Goal: Information Seeking & Learning: Find specific fact

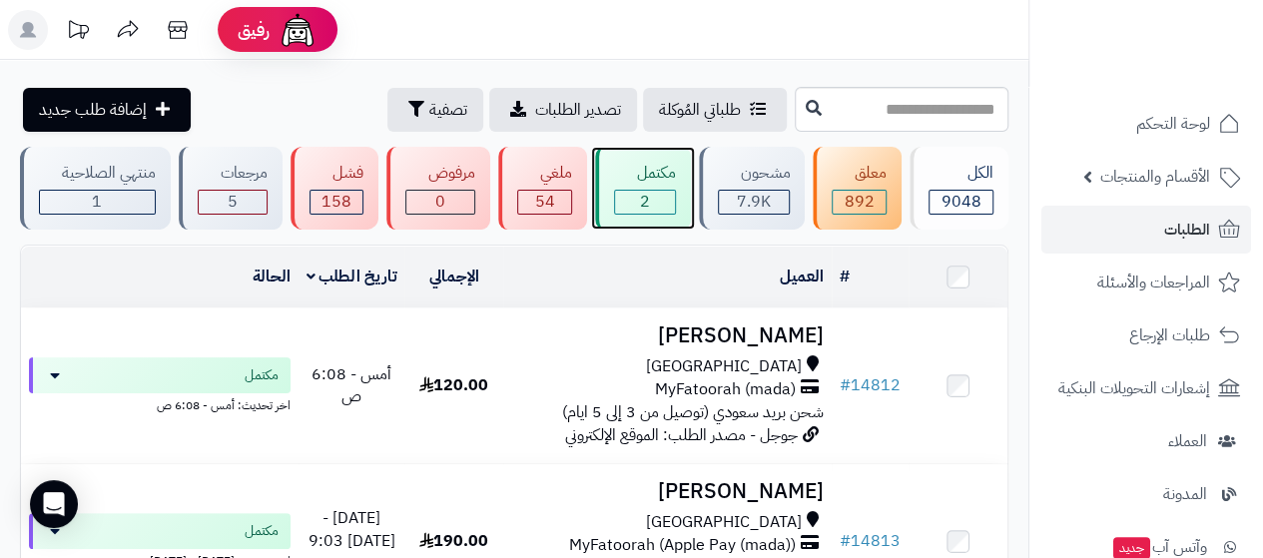
click at [665, 175] on div "مكتمل" at bounding box center [645, 173] width 62 height 23
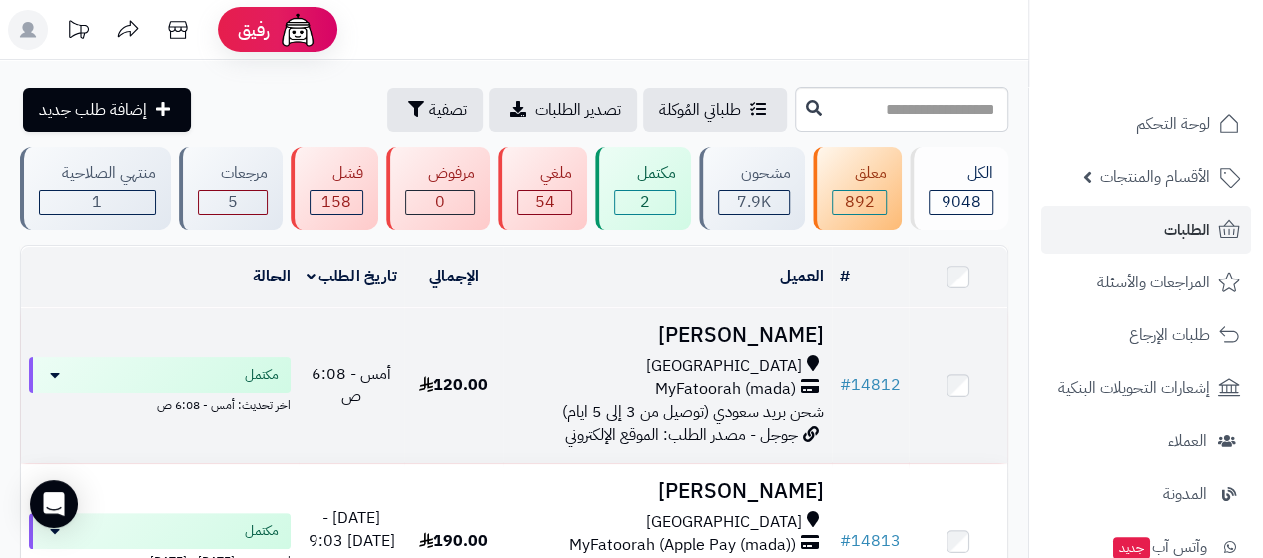
click at [754, 337] on h3 "[PERSON_NAME]" at bounding box center [667, 335] width 312 height 23
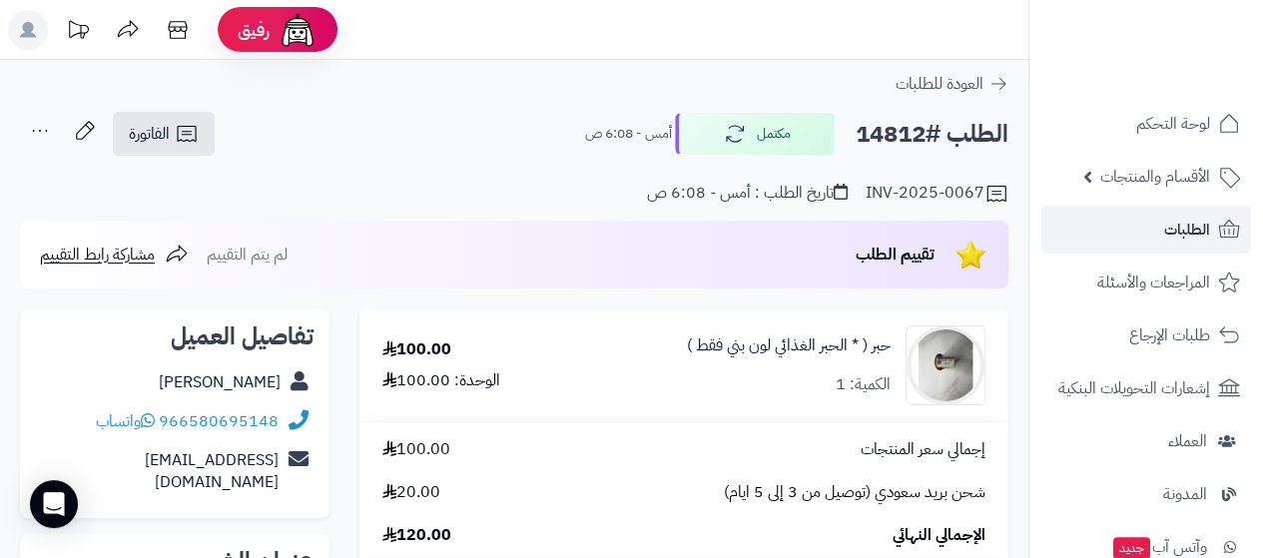
click at [130, 368] on div "يسرى الإبراهيمي" at bounding box center [174, 382] width 277 height 39
copy div "يسرى الإبراهيمي"
click at [53, 428] on div "966580695148 واتساب" at bounding box center [174, 421] width 277 height 39
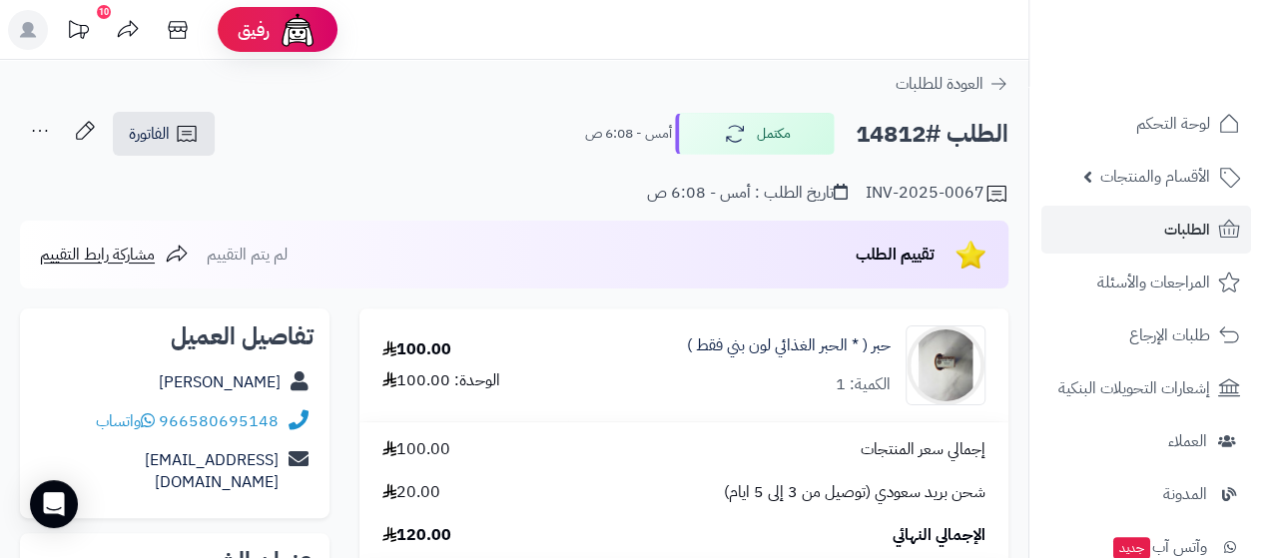
click at [53, 428] on div "966580695148 واتساب" at bounding box center [174, 421] width 277 height 39
copy div "966580695148 واتساب"
click at [53, 428] on div "966580695148 واتساب" at bounding box center [174, 421] width 277 height 39
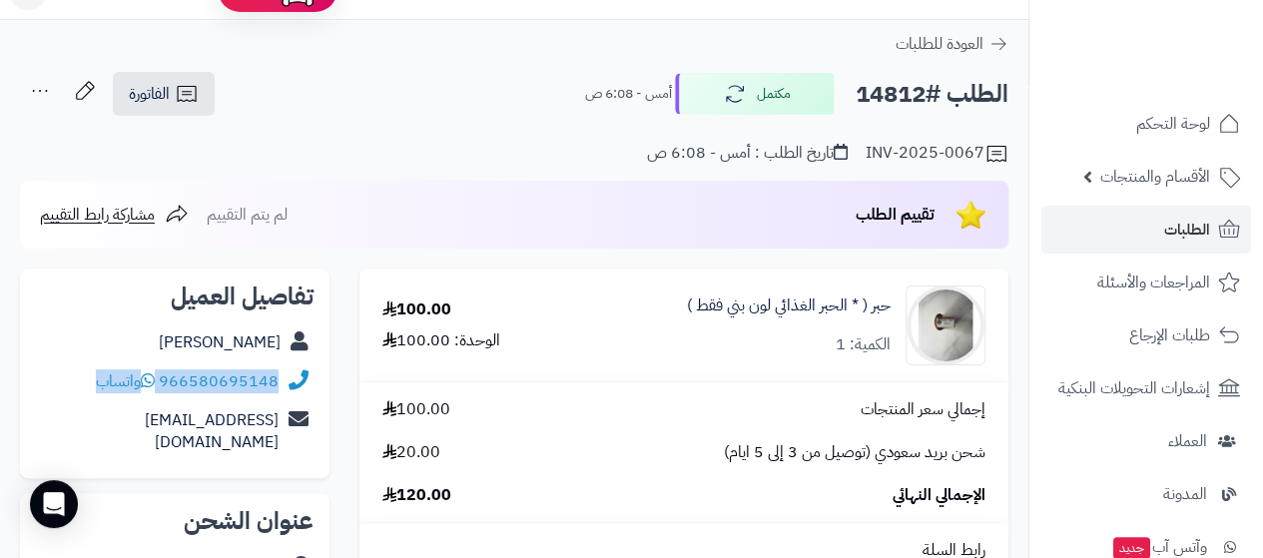
scroll to position [240, 0]
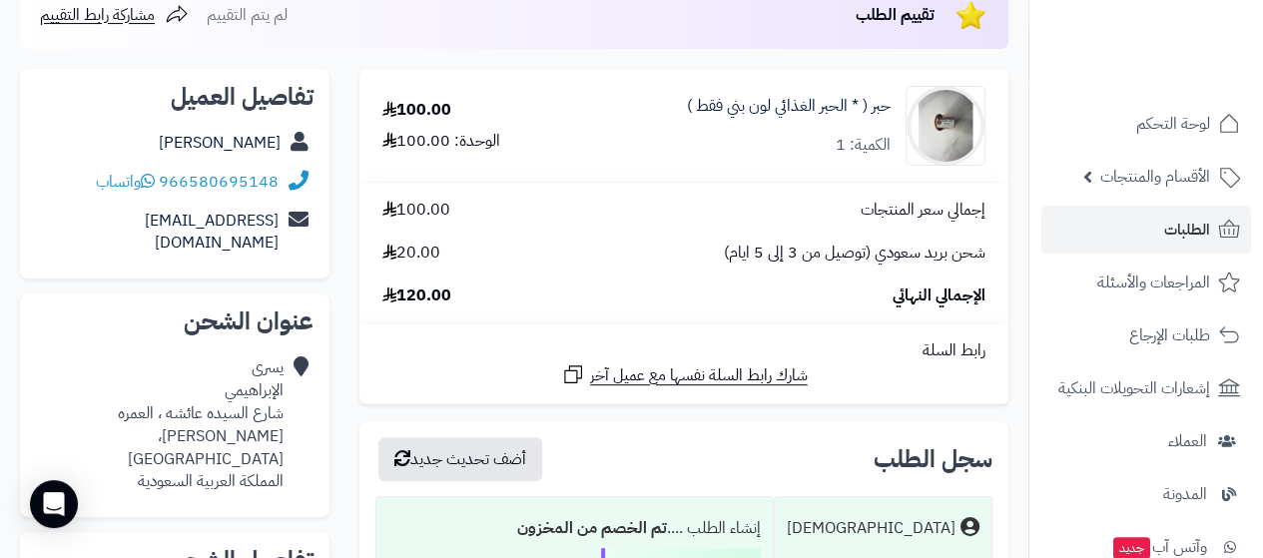
click at [248, 394] on div "يسرى الإبراهيمي شارع السيده عائشه ، العمره زهرة العمره، مكة المكرمة المملكة الع…" at bounding box center [160, 424] width 248 height 137
click at [194, 427] on div "يسرى الإبراهيمي شارع السيده عائشه ، العمره زهرة العمره، مكة المكرمة المملكة الع…" at bounding box center [160, 424] width 248 height 137
click at [136, 411] on div "يسرى الإبراهيمي شارع السيده عائشه ، العمره زهرة العمره، مكة المكرمة المملكة الع…" at bounding box center [160, 424] width 248 height 137
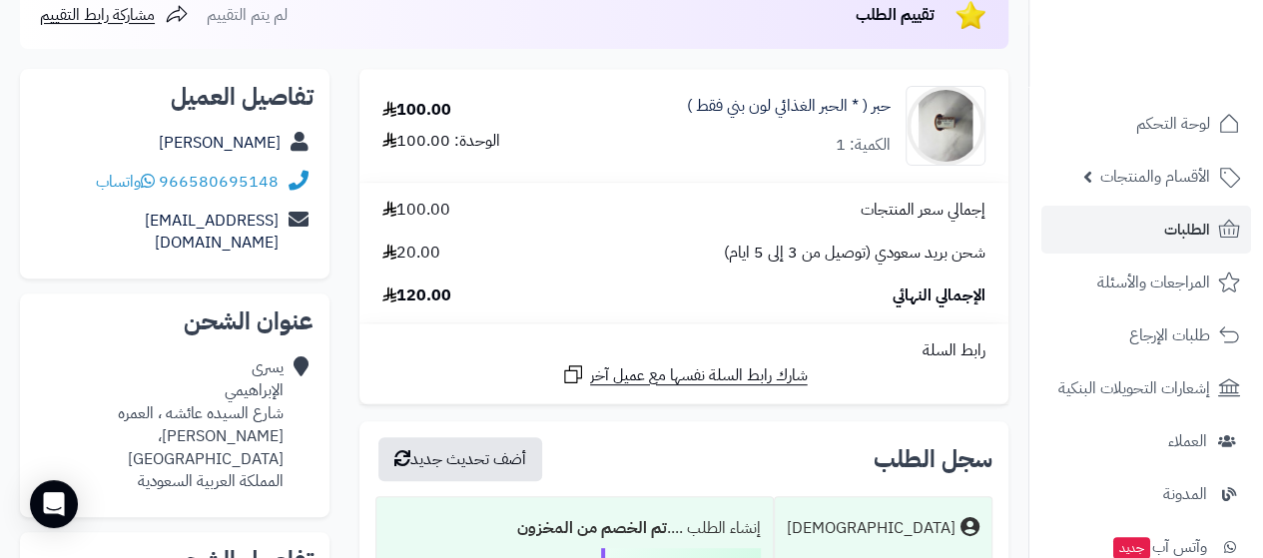
click at [140, 411] on div "يسرى الإبراهيمي شارع السيده عائشه ، العمره زهرة العمره، مكة المكرمة المملكة الع…" at bounding box center [160, 424] width 248 height 137
click at [139, 410] on div "يسرى الإبراهيمي شارع السيده عائشه ، العمره زهرة العمره، مكة المكرمة المملكة الع…" at bounding box center [160, 424] width 248 height 137
click at [285, 397] on div "يسرى الإبراهيمي شارع السيده عائشه ، العمره زهرة العمره، مكة المكرمة المملكة الع…" at bounding box center [174, 424] width 277 height 153
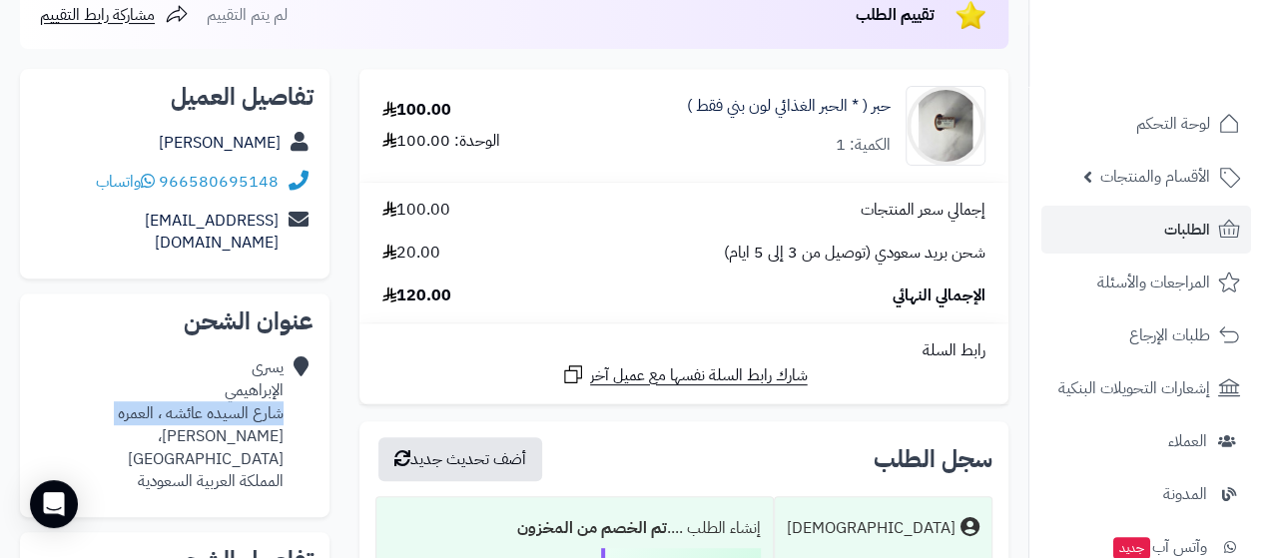
copy div "شارع السيده عائشه ، العمره"
click at [241, 420] on div "يسرى الإبراهيمي شارع السيده عائشه ، العمره زهرة العمره، مكة المكرمة المملكة الع…" at bounding box center [160, 424] width 248 height 137
click at [280, 412] on div "يسرى الإبراهيمي شارع السيده عائشه ، العمره زهرة العمره، مكة المكرمة المملكة الع…" at bounding box center [160, 424] width 248 height 137
drag, startPoint x: 279, startPoint y: 412, endPoint x: 209, endPoint y: 410, distance: 70.9
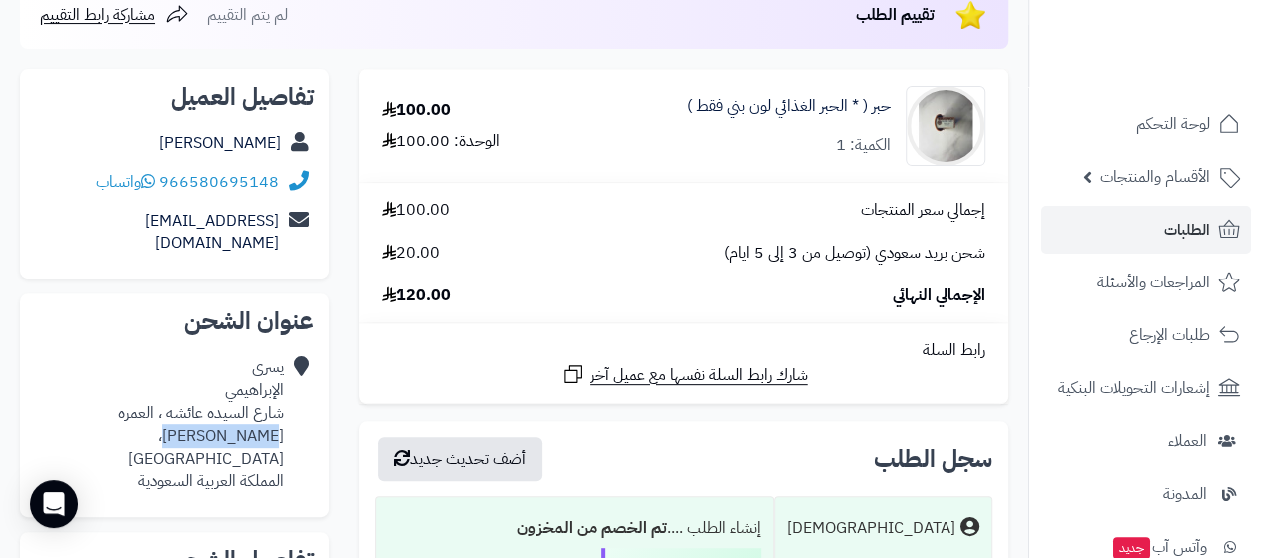
click at [209, 410] on div "يسرى الإبراهيمي شارع السيده عائشه ، العمره زهرة العمره، مكة المكرمة المملكة الع…" at bounding box center [160, 424] width 248 height 137
click at [222, 410] on div "يسرى الإبراهيمي شارع السيده عائشه ، العمره زهرة العمره، مكة المكرمة المملكة الع…" at bounding box center [160, 424] width 248 height 137
click at [217, 412] on div "يسرى الإبراهيمي شارع السيده عائشه ، العمره زهرة العمره، مكة المكرمة المملكة الع…" at bounding box center [160, 424] width 248 height 137
click at [281, 416] on div "يسرى الإبراهيمي شارع السيده عائشه ، العمره زهرة العمره، مكة المكرمة المملكة الع…" at bounding box center [160, 424] width 248 height 137
drag, startPoint x: 275, startPoint y: 416, endPoint x: 246, endPoint y: 416, distance: 29.9
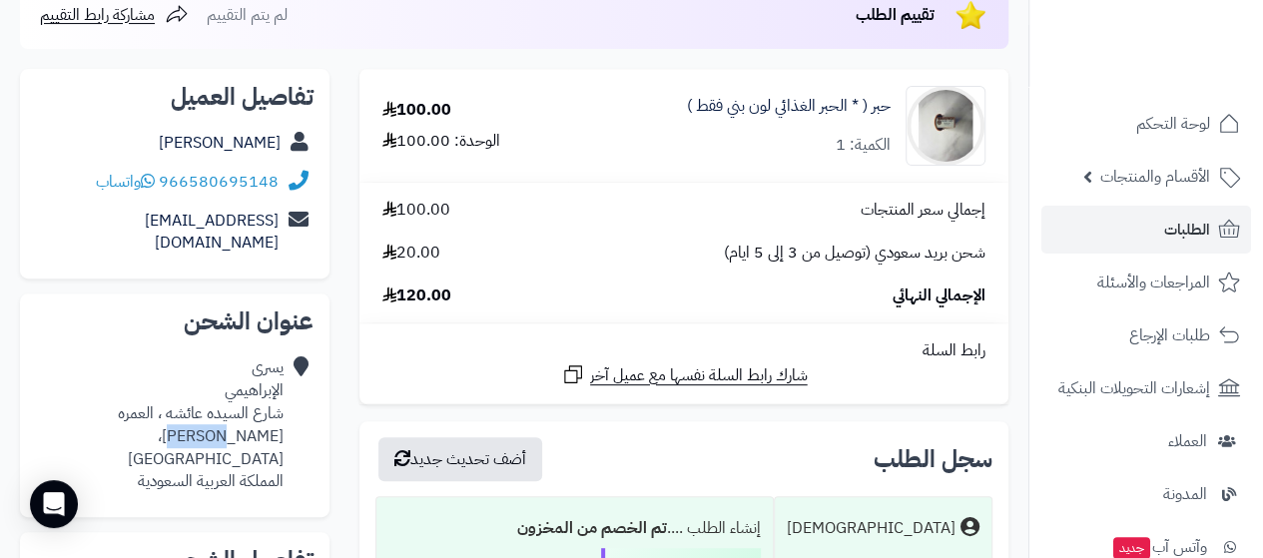
click at [246, 416] on div "يسرى الإبراهيمي شارع السيده عائشه ، العمره زهرة العمره، مكة المكرمة المملكة الع…" at bounding box center [160, 424] width 248 height 137
click at [217, 416] on div "يسرى الإبراهيمي شارع السيده عائشه ، العمره زهرة العمره، مكة المكرمة المملكة الع…" at bounding box center [160, 424] width 248 height 137
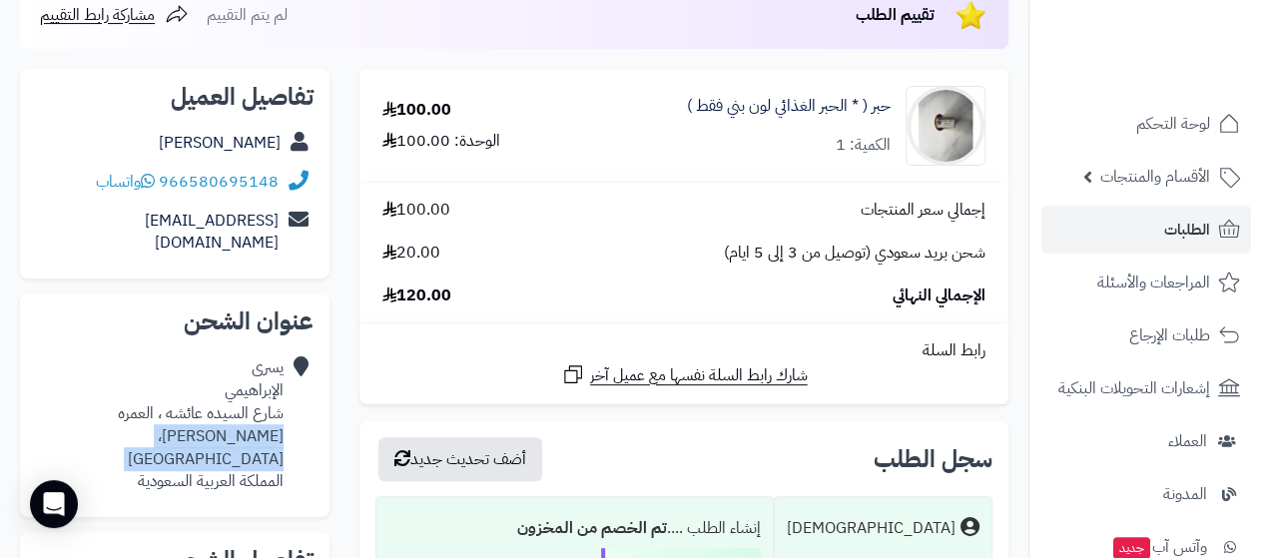
copy div "زهرة العمره، مكة المكرمة"
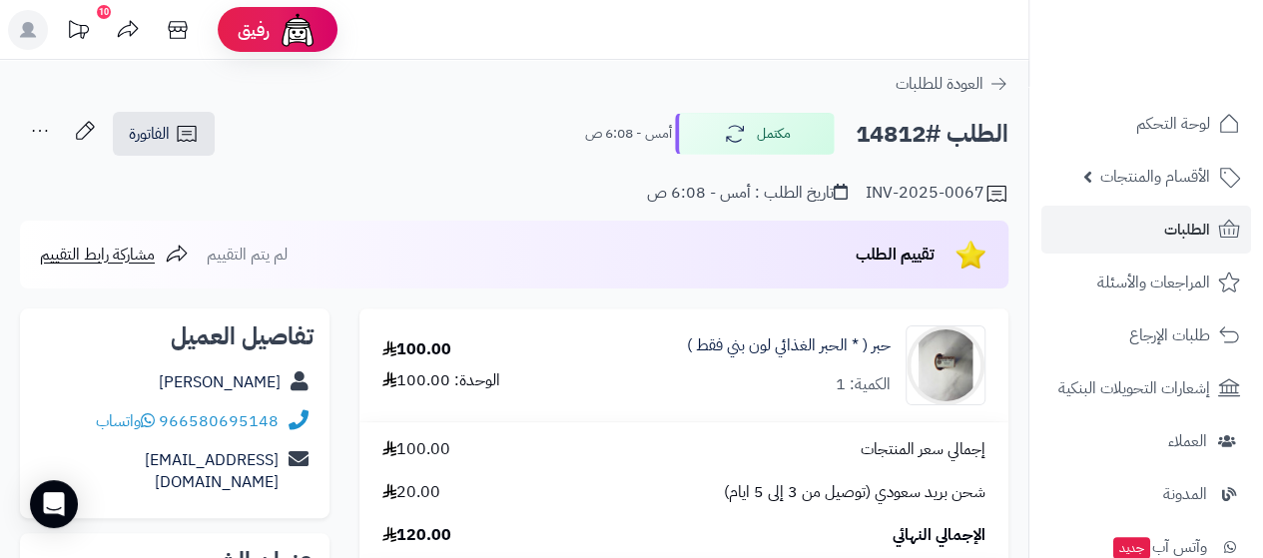
click at [902, 126] on h2 "الطلب #14812" at bounding box center [931, 134] width 153 height 41
copy h2 "14812"
click at [1197, 228] on span "الطلبات" at bounding box center [1187, 230] width 46 height 28
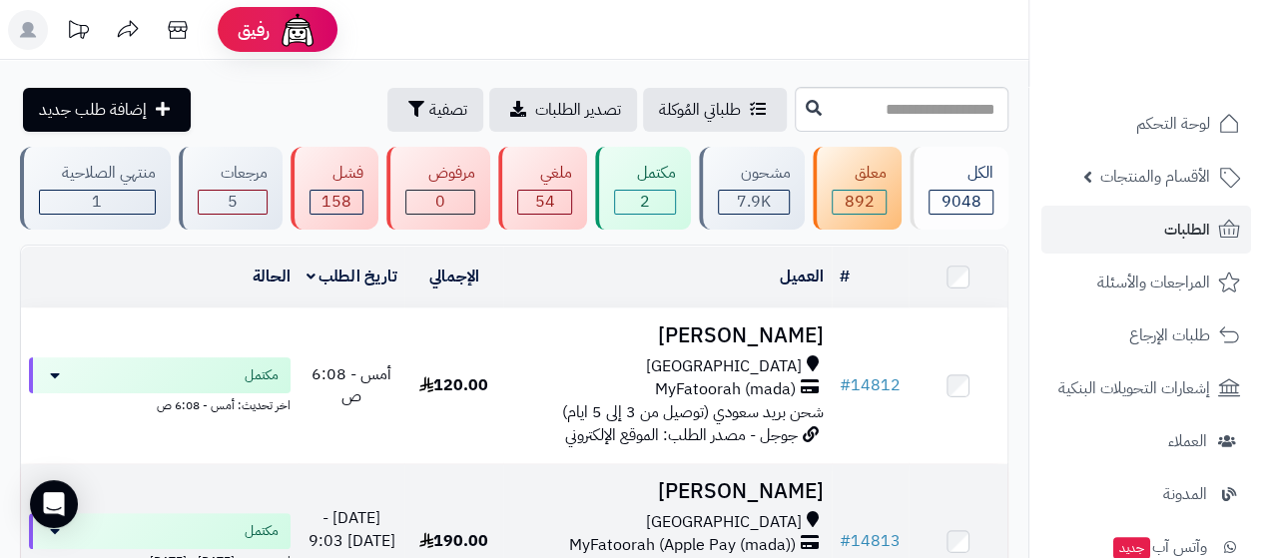
click at [730, 480] on h3 "[PERSON_NAME]" at bounding box center [667, 491] width 312 height 23
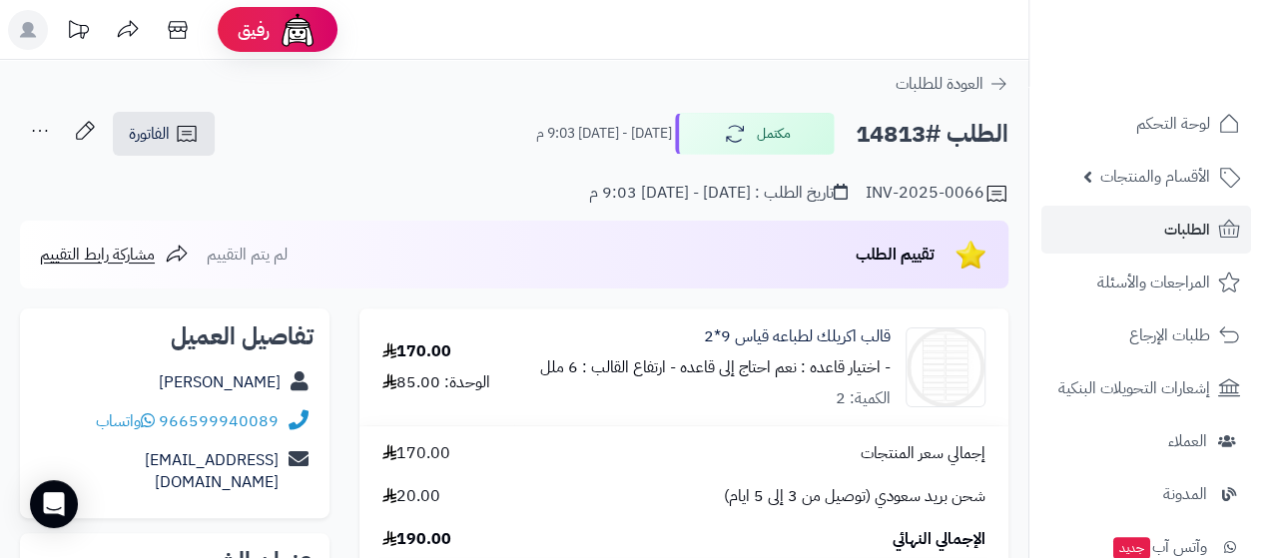
click at [127, 394] on div "[PERSON_NAME]" at bounding box center [174, 382] width 277 height 39
copy div "[PERSON_NAME]"
click at [58, 434] on div "966599940089 واتساب" at bounding box center [174, 421] width 277 height 39
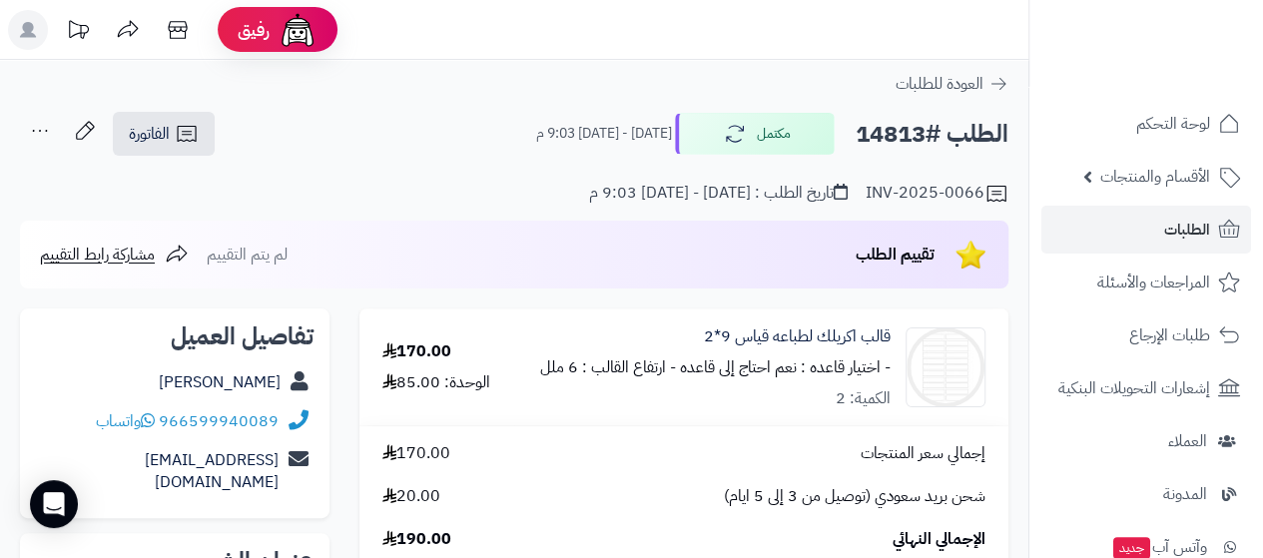
click at [58, 434] on div "966599940089 واتساب" at bounding box center [174, 421] width 277 height 39
copy div "966599940089 واتساب"
click at [58, 434] on div "966599940089 واتساب" at bounding box center [174, 421] width 277 height 39
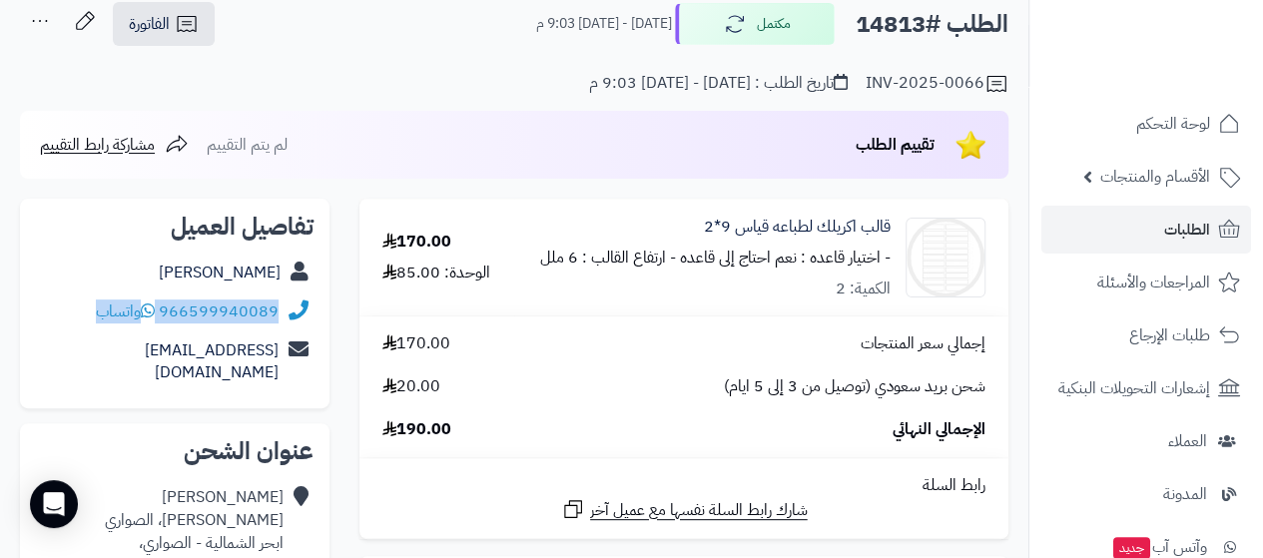
scroll to position [279, 0]
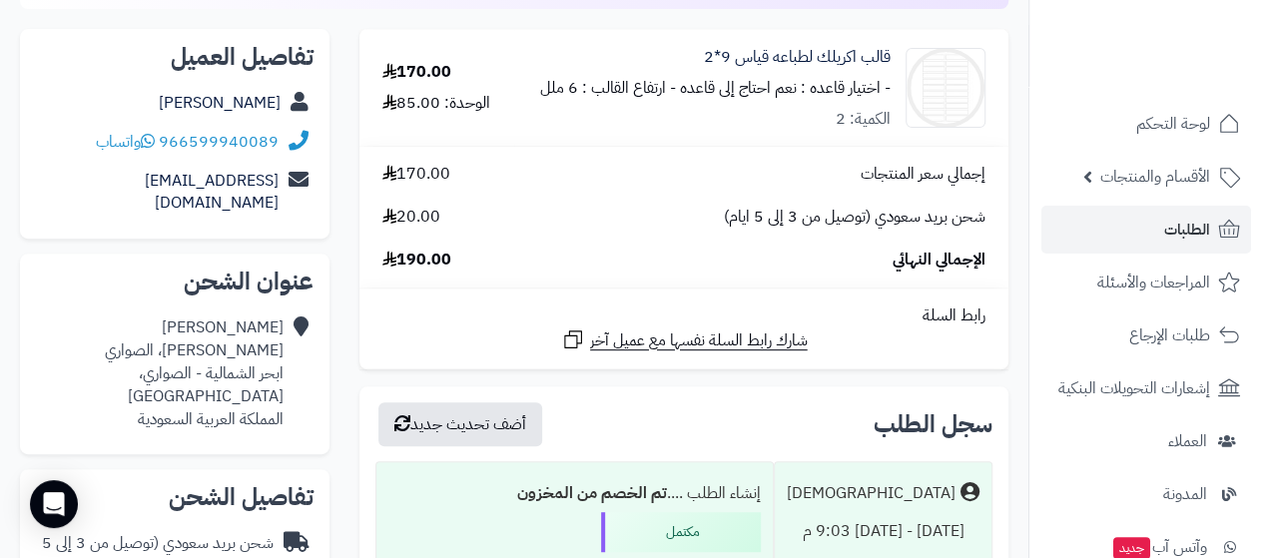
click at [262, 354] on div "[PERSON_NAME]، الصواري ابحر الشمالية - [GEOGRAPHIC_DATA]، [GEOGRAPHIC_DATA] الم…" at bounding box center [160, 373] width 248 height 114
copy div "ابحر الشمالية - الصواري، [GEOGRAPHIC_DATA]"
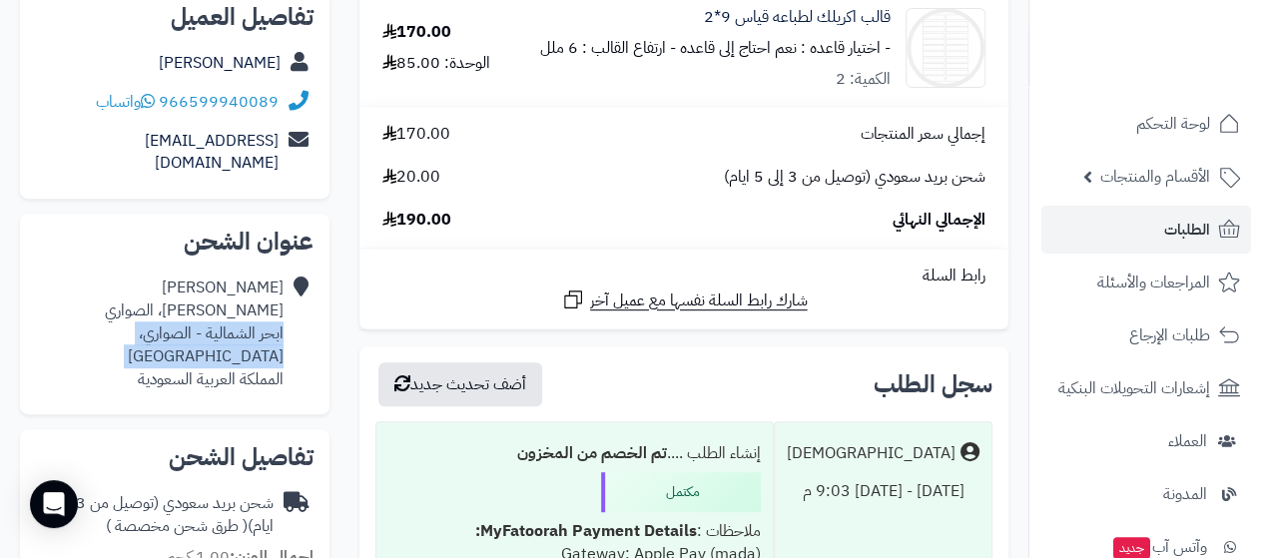
scroll to position [359, 0]
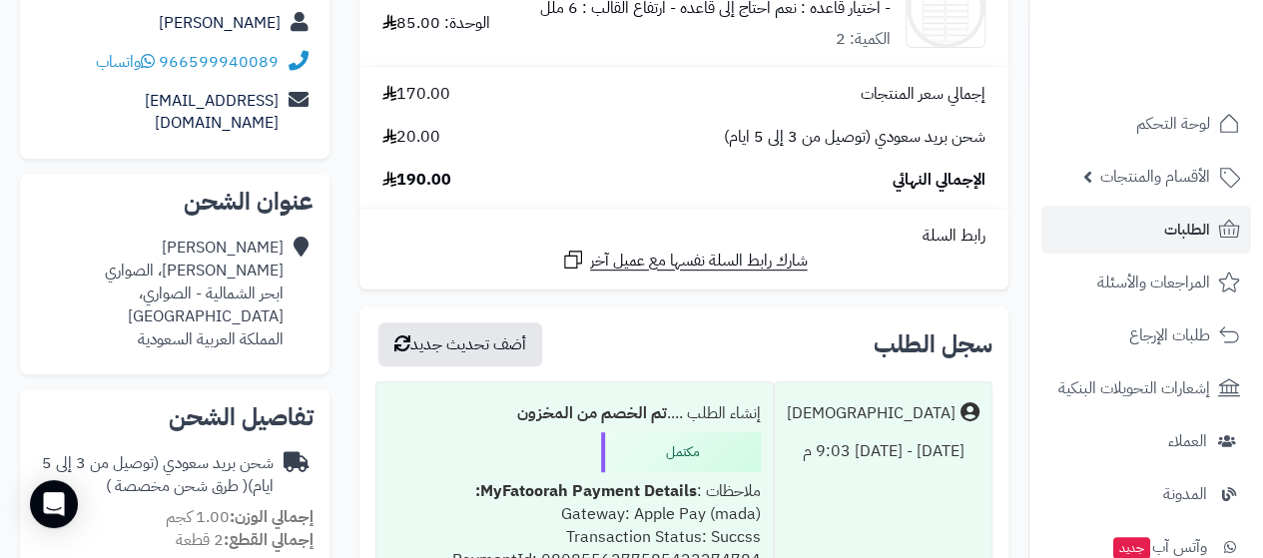
click at [239, 243] on div "[PERSON_NAME]، الصواري ابحر الشمالية - [GEOGRAPHIC_DATA]، [GEOGRAPHIC_DATA] الم…" at bounding box center [160, 294] width 248 height 114
copy div "[PERSON_NAME]، الصواري"
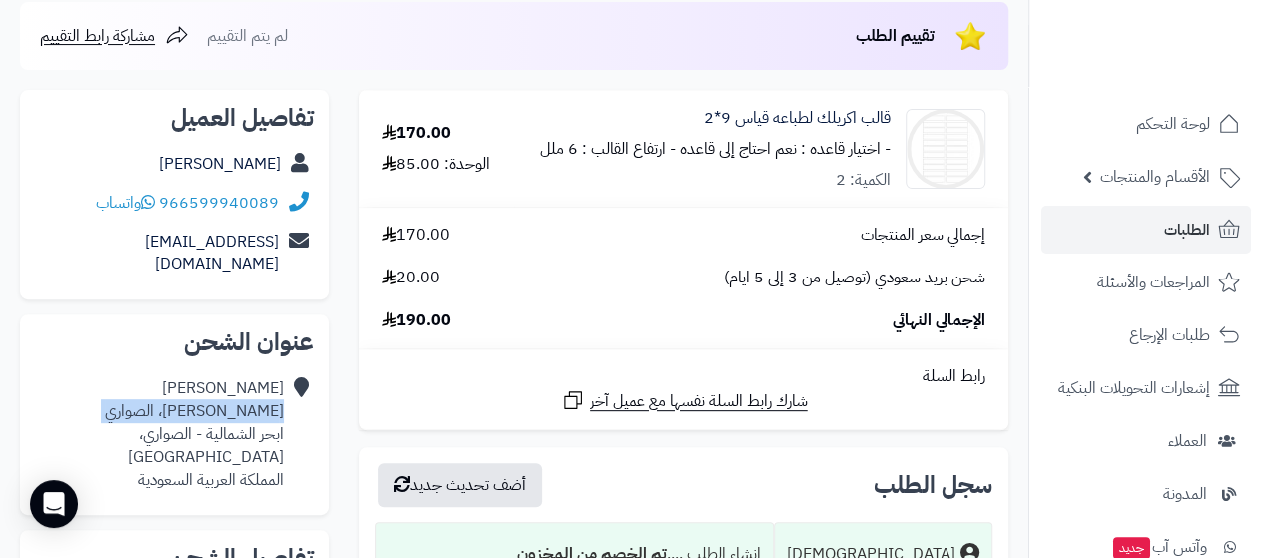
scroll to position [200, 0]
